Goal: Find specific page/section: Find specific page/section

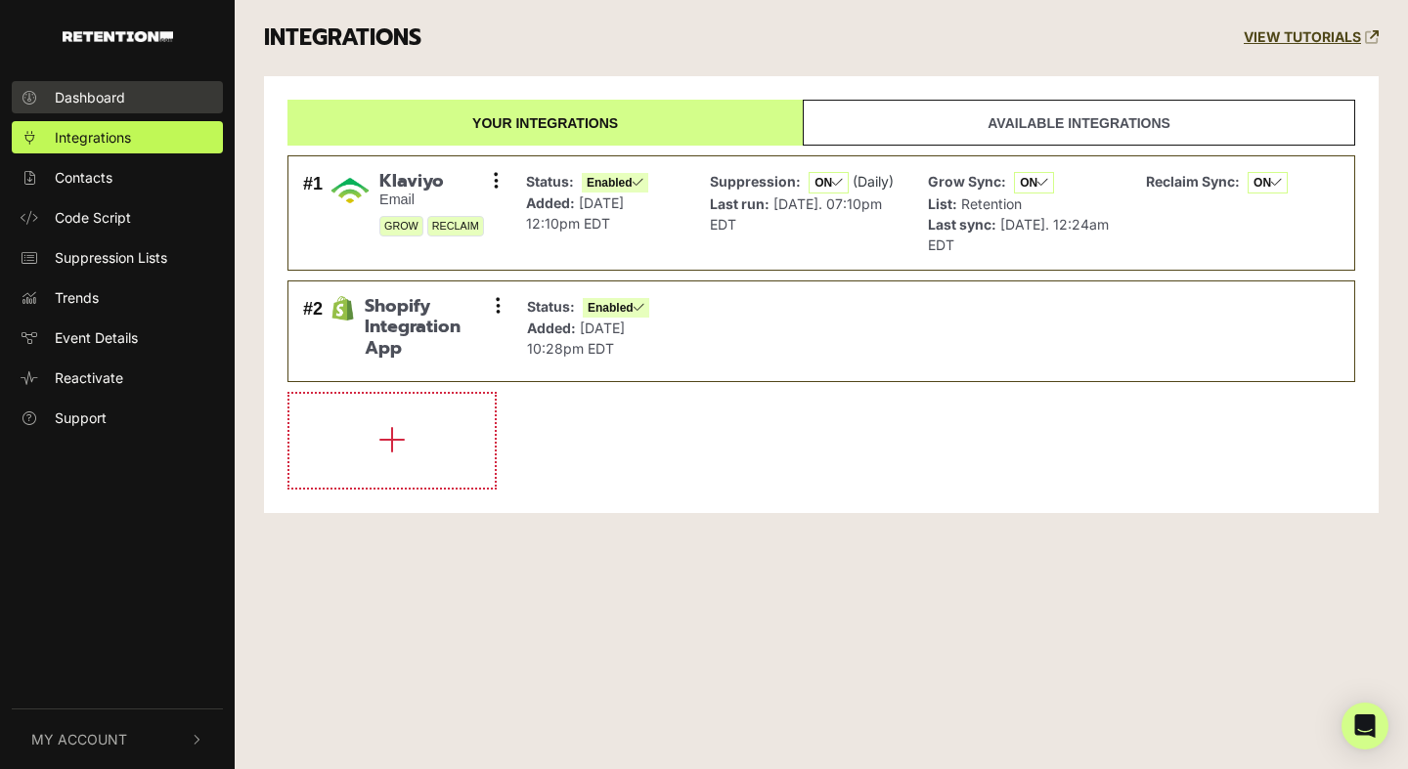
click at [142, 104] on link "Dashboard" at bounding box center [117, 97] width 211 height 32
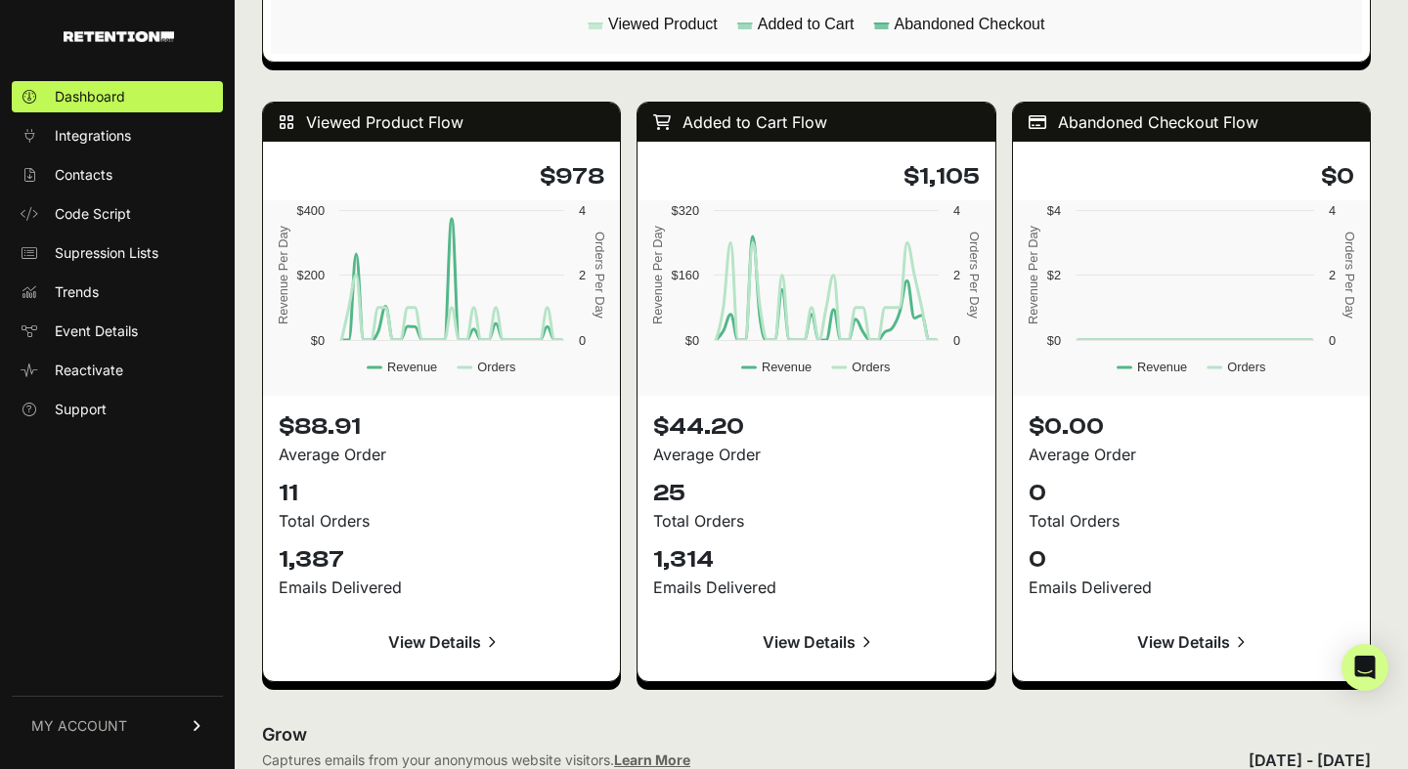
scroll to position [1719, 0]
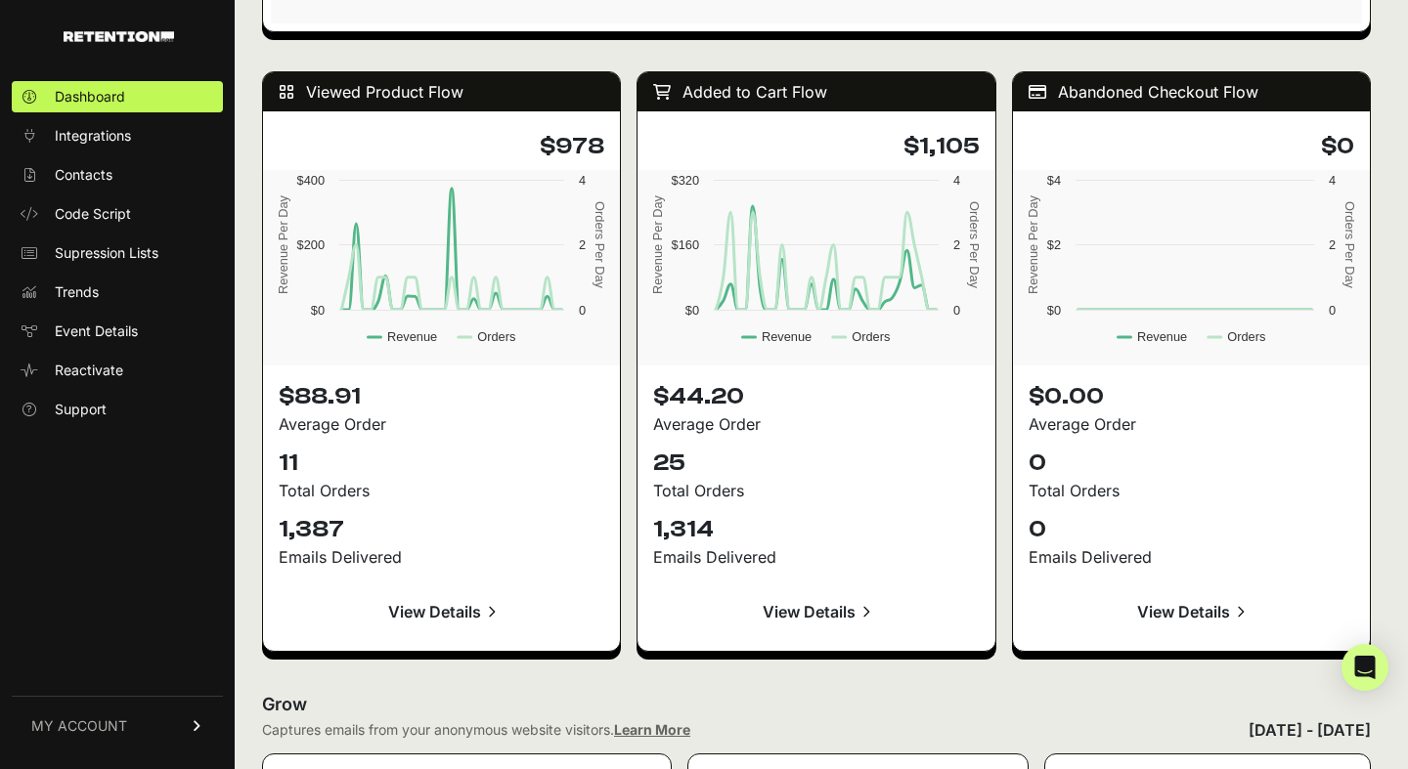
click at [183, 637] on div "Dashboard Integrations Contacts Code Script Supression Lists Trends Event Detai…" at bounding box center [117, 415] width 235 height 706
drag, startPoint x: 1077, startPoint y: 94, endPoint x: 1245, endPoint y: 110, distance: 169.0
click at [1245, 110] on div "Abandoned Checkout Flow" at bounding box center [1191, 91] width 357 height 39
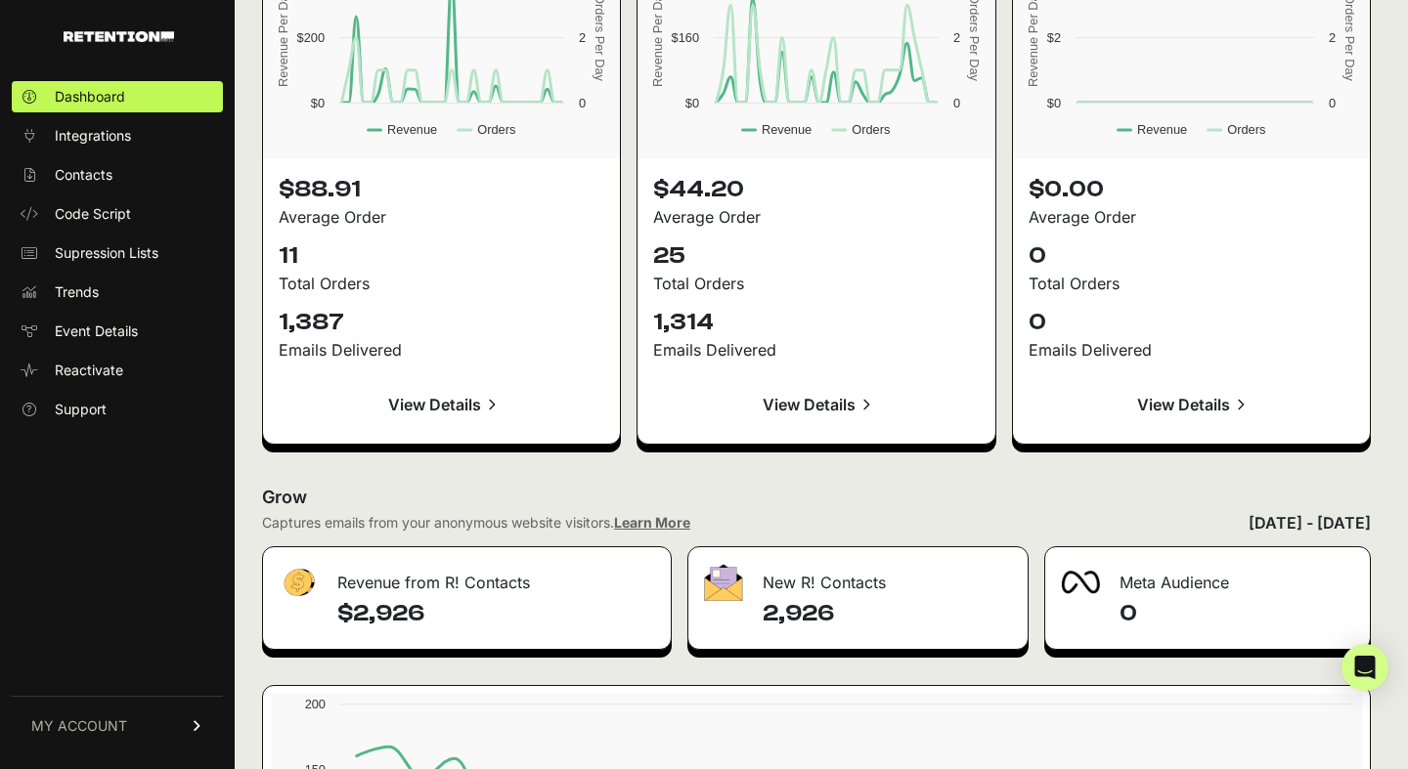
scroll to position [1923, 0]
